Goal: Transaction & Acquisition: Purchase product/service

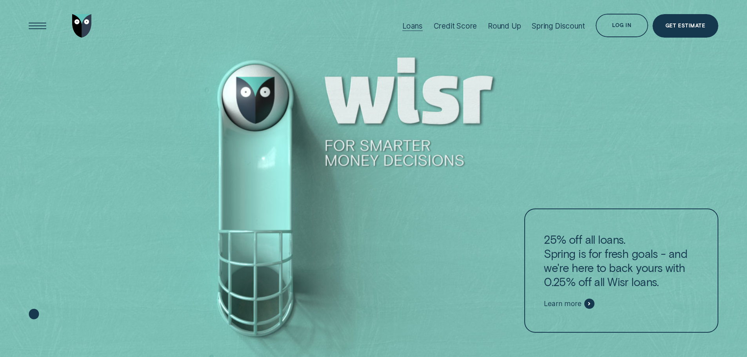
click at [416, 23] on div "Loans" at bounding box center [412, 26] width 20 height 9
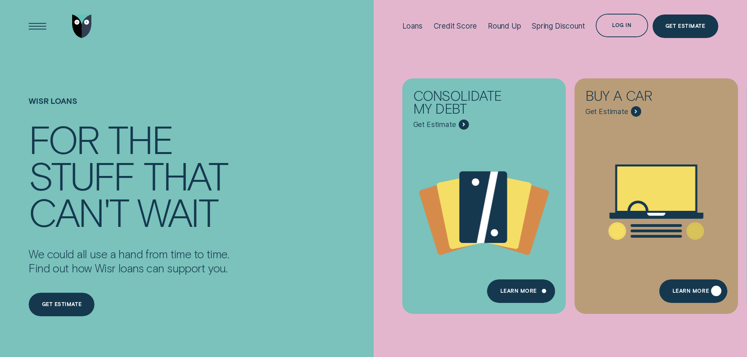
click at [496, 247] on div "Learn More" at bounding box center [693, 292] width 68 height 24
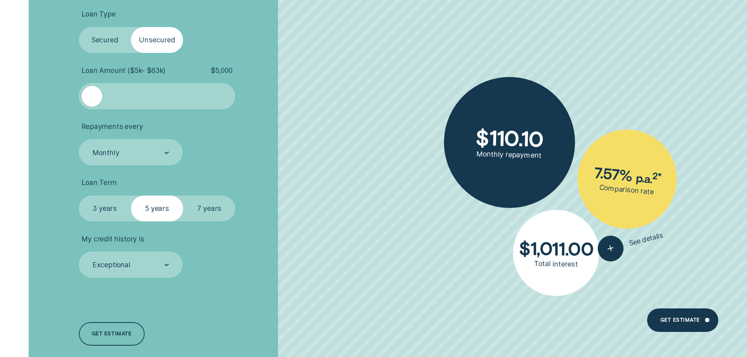
scroll to position [1882, 0]
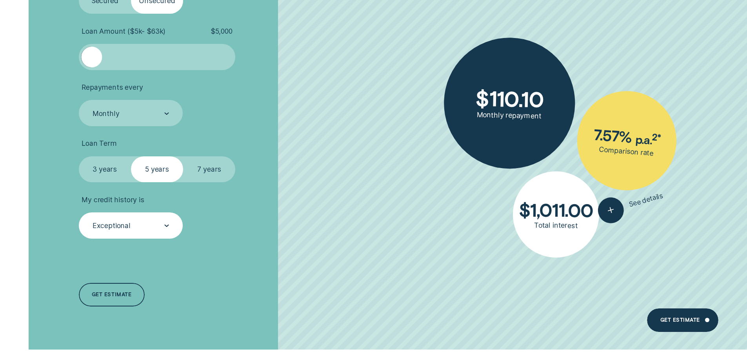
click at [135, 226] on div "Exceptional" at bounding box center [130, 226] width 77 height 10
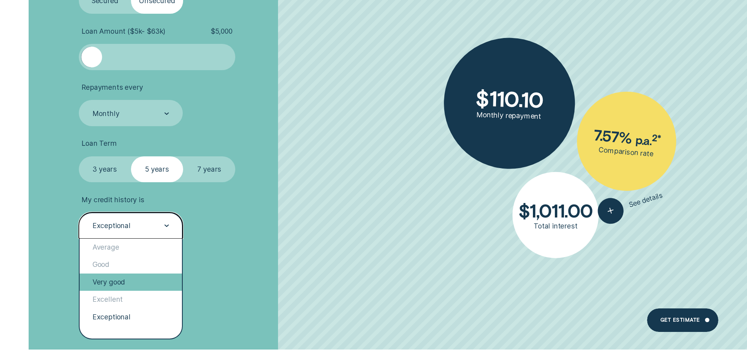
click at [125, 247] on div "Very good" at bounding box center [131, 282] width 103 height 17
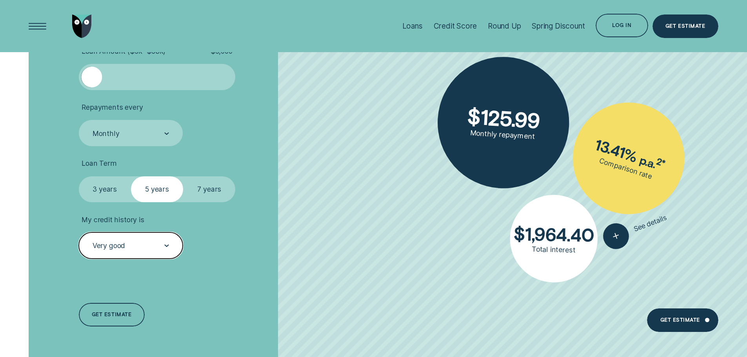
scroll to position [1843, 0]
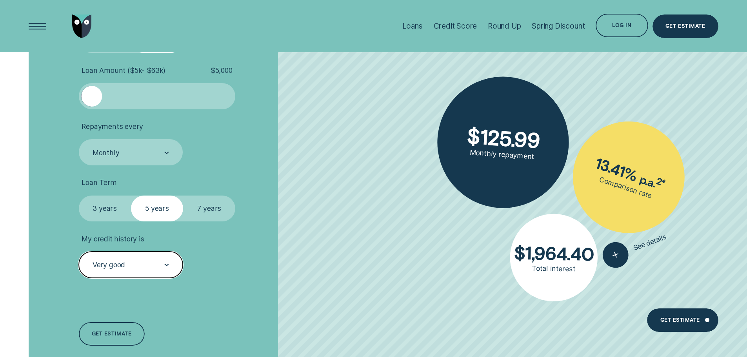
click at [207, 202] on label "7 years" at bounding box center [209, 209] width 52 height 26
click at [183, 196] on input "7 years" at bounding box center [183, 196] width 0 height 0
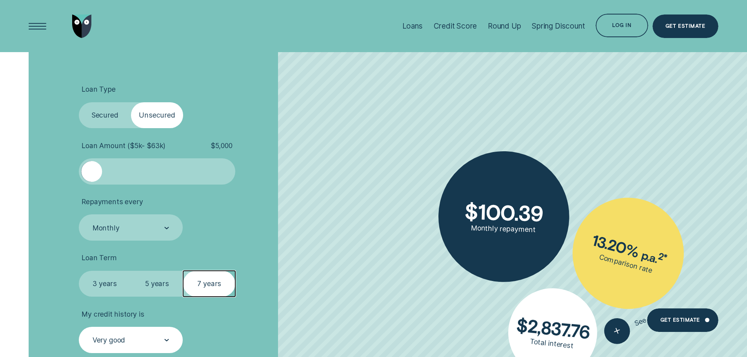
scroll to position [1765, 0]
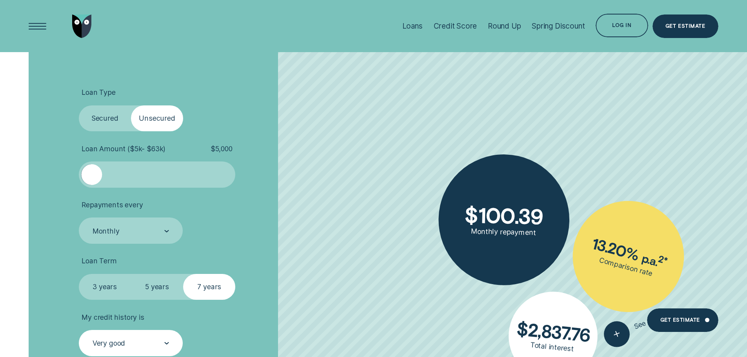
click at [113, 111] on label "Secured" at bounding box center [105, 118] width 52 height 26
click at [79, 105] on input "Secured" at bounding box center [79, 105] width 0 height 0
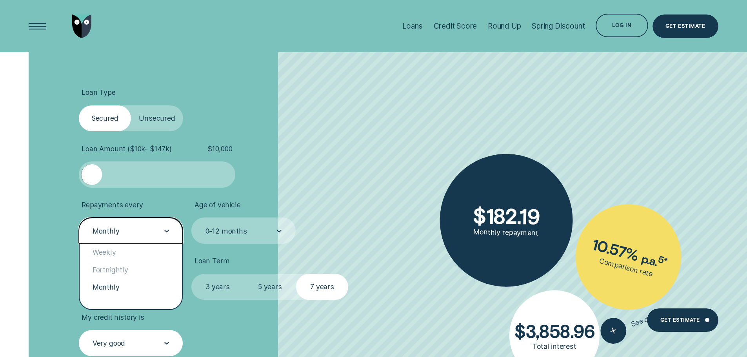
click at [145, 230] on div "Monthly" at bounding box center [130, 231] width 77 height 10
click at [125, 247] on div "Fortnightly" at bounding box center [131, 269] width 103 height 17
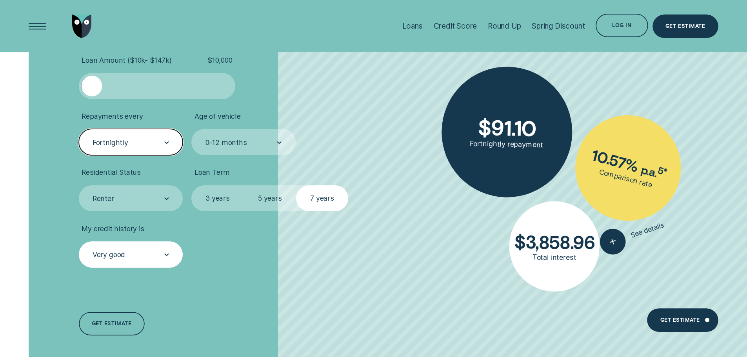
scroll to position [1804, 0]
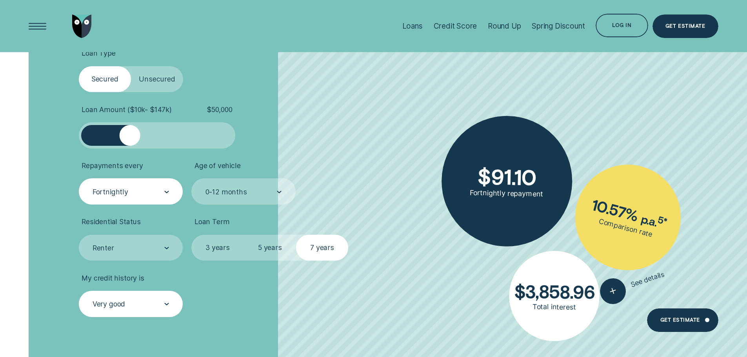
drag, startPoint x: 100, startPoint y: 137, endPoint x: 130, endPoint y: 134, distance: 30.3
click at [130, 134] on div at bounding box center [129, 135] width 21 height 21
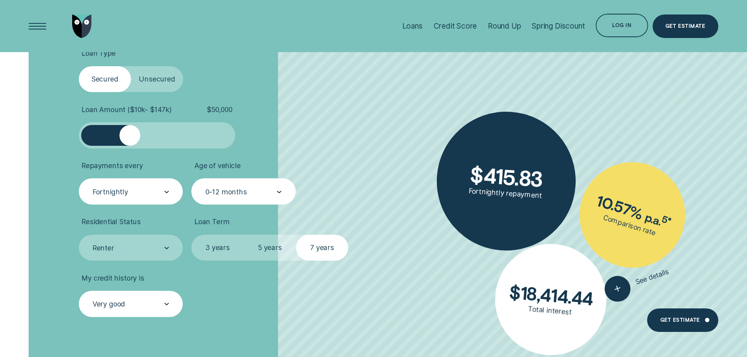
click at [277, 188] on div at bounding box center [279, 191] width 5 height 25
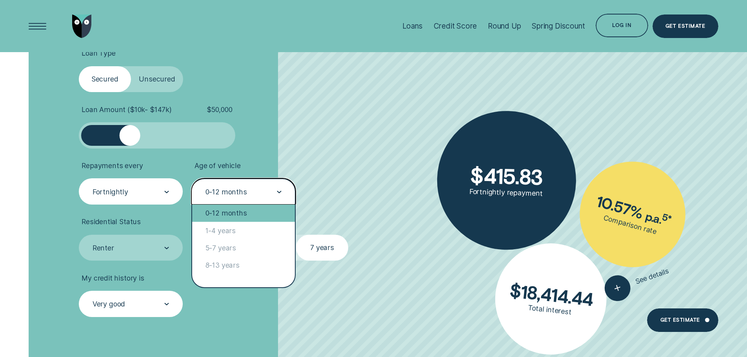
click at [256, 209] on div "0-12 months" at bounding box center [243, 213] width 103 height 17
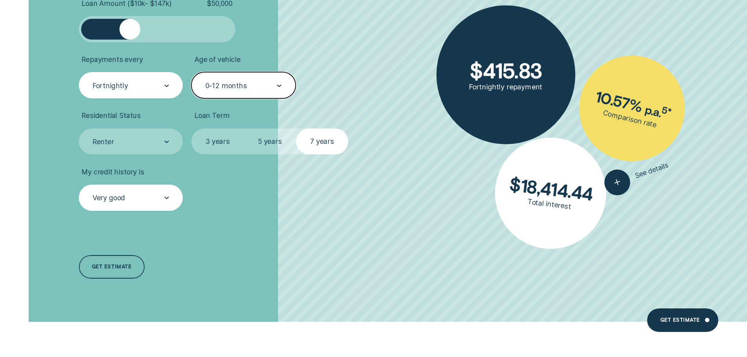
scroll to position [1922, 0]
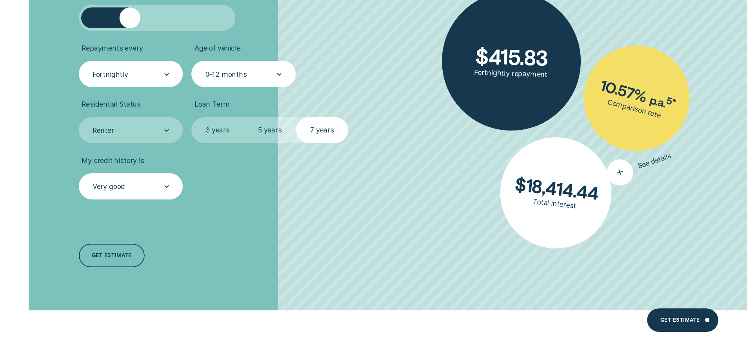
click at [496, 167] on icon "button" at bounding box center [620, 172] width 16 height 15
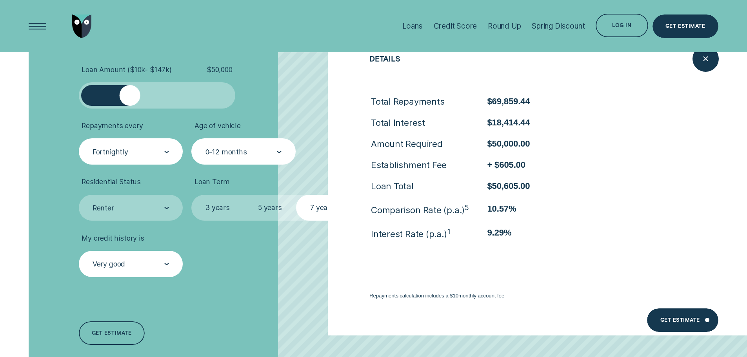
scroll to position [1843, 0]
